Goal: Transaction & Acquisition: Purchase product/service

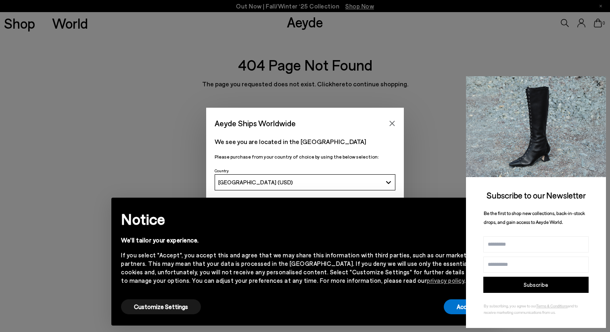
click at [602, 84] on icon at bounding box center [598, 84] width 10 height 10
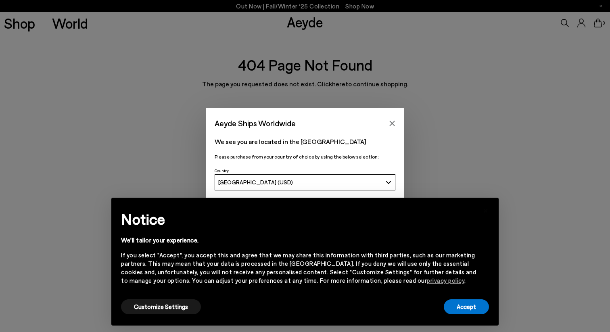
click at [455, 316] on div "× Notice We'll tailor your experience. If you select "Accept", you accept this …" at bounding box center [305, 262] width 381 height 122
click at [459, 310] on button "Accept" at bounding box center [466, 307] width 45 height 15
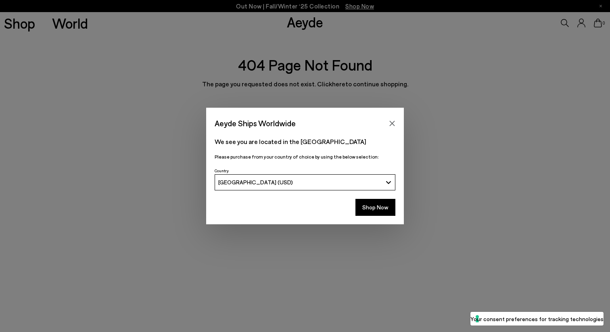
click at [216, 78] on div "Aeyde Ships Worldwide We see you are located in the [GEOGRAPHIC_DATA] Please pu…" at bounding box center [305, 166] width 610 height 332
click at [392, 121] on icon "Close" at bounding box center [392, 123] width 6 height 6
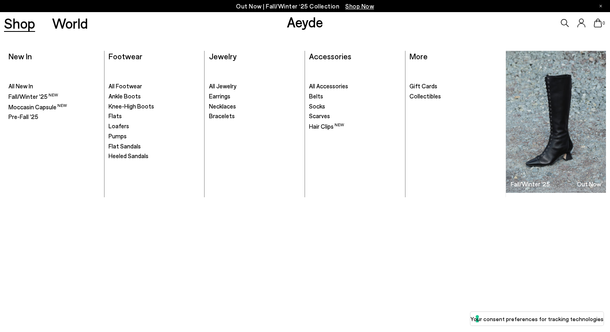
click at [4, 26] on link "Shop" at bounding box center [19, 23] width 31 height 14
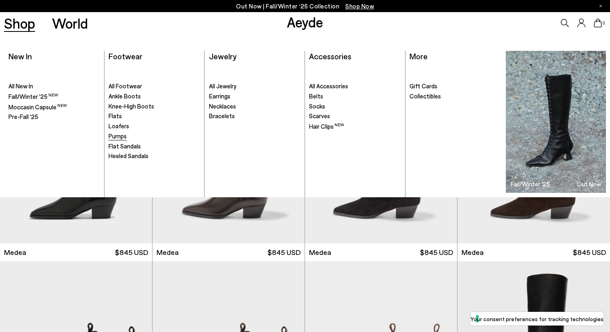
click at [121, 140] on ul ". All Footwear Ankle Boots Knee-High Boots" at bounding box center [155, 130] width 92 height 133
click at [121, 139] on span "Pumps" at bounding box center [118, 135] width 18 height 7
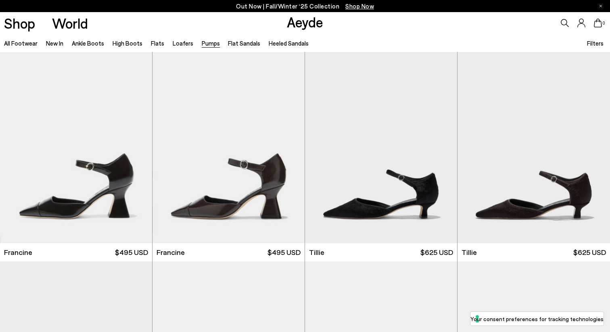
click at [598, 42] on span "Filters" at bounding box center [595, 43] width 17 height 7
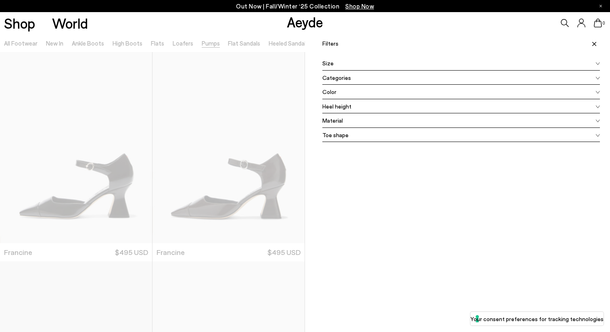
click at [342, 108] on span "Heel height" at bounding box center [337, 106] width 29 height 8
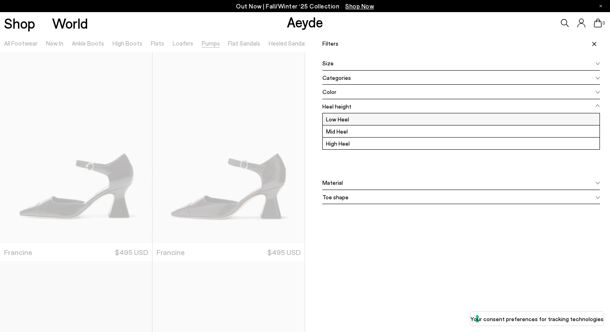
click at [346, 120] on label "Low Heel" at bounding box center [461, 119] width 277 height 12
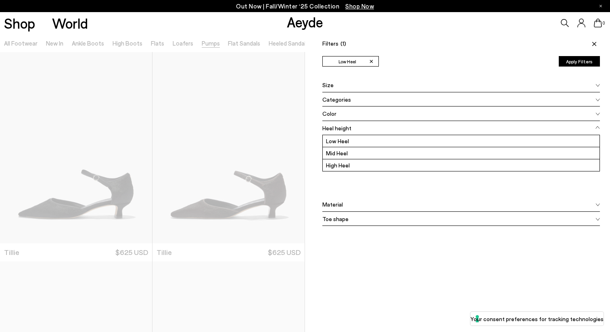
click at [362, 101] on div "Categories" at bounding box center [462, 99] width 278 height 15
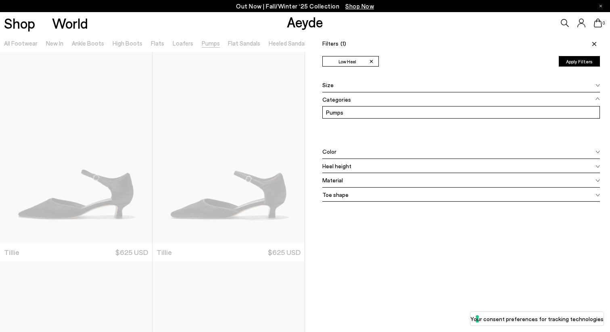
click at [350, 99] on div "Categories" at bounding box center [462, 99] width 278 height 15
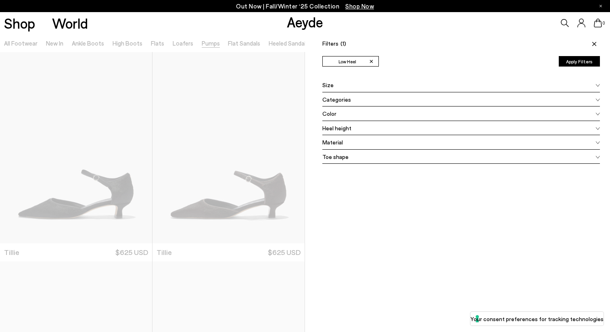
click at [336, 160] on span "Toe shape" at bounding box center [336, 157] width 26 height 8
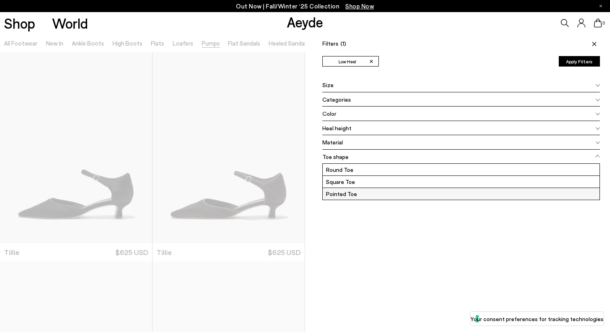
click at [337, 193] on label "Pointed Toe" at bounding box center [461, 194] width 277 height 12
click at [331, 113] on span "Color" at bounding box center [330, 113] width 14 height 8
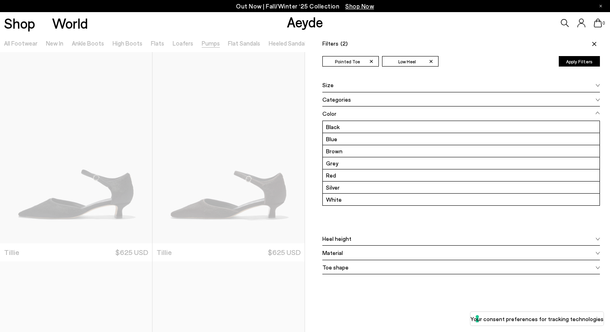
click at [278, 147] on div at bounding box center [152, 200] width 305 height 332
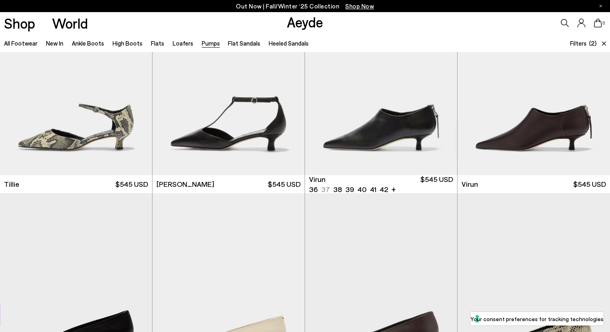
scroll to position [298, 0]
